Goal: Find specific page/section: Find specific page/section

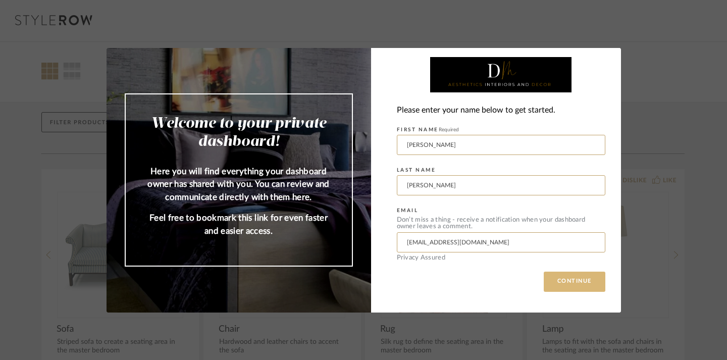
click at [571, 282] on button "CONTINUE" at bounding box center [575, 282] width 62 height 20
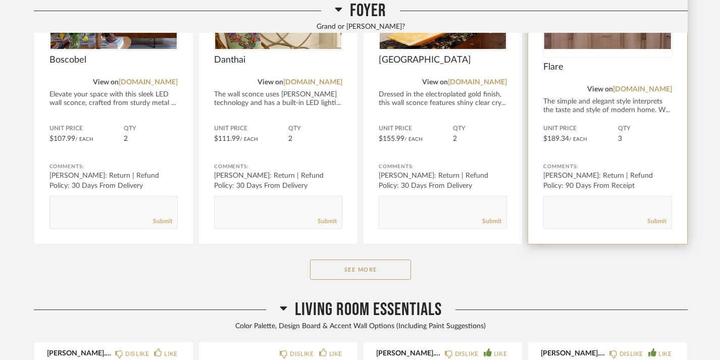
scroll to position [703, 0]
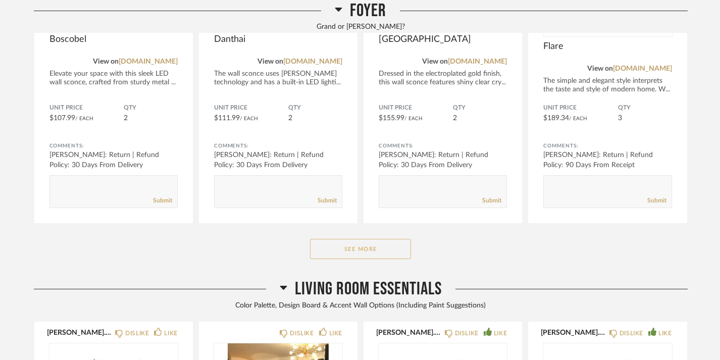
click at [361, 249] on button "See More" at bounding box center [360, 249] width 101 height 20
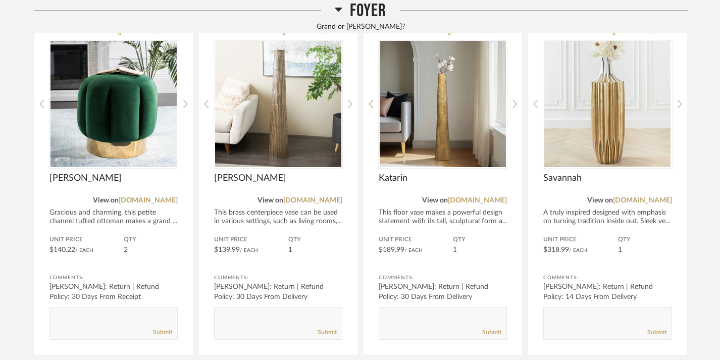
scroll to position [931, 0]
